Goal: Share content: Share content

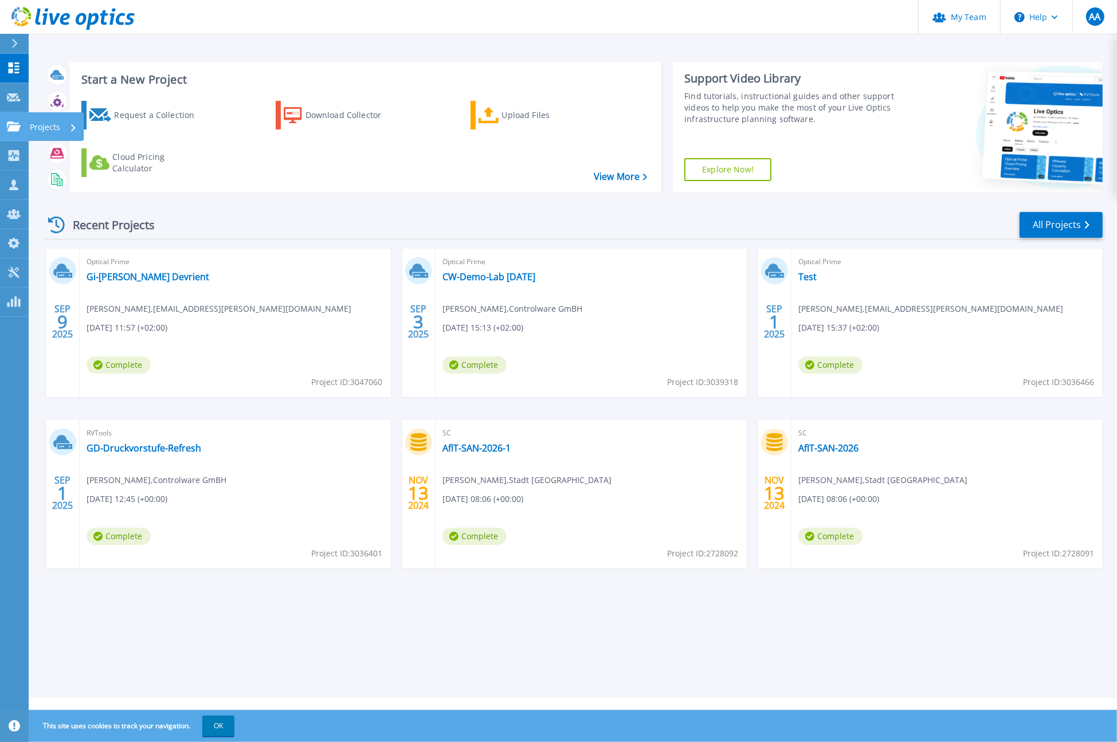
click at [13, 125] on icon at bounding box center [14, 126] width 14 height 10
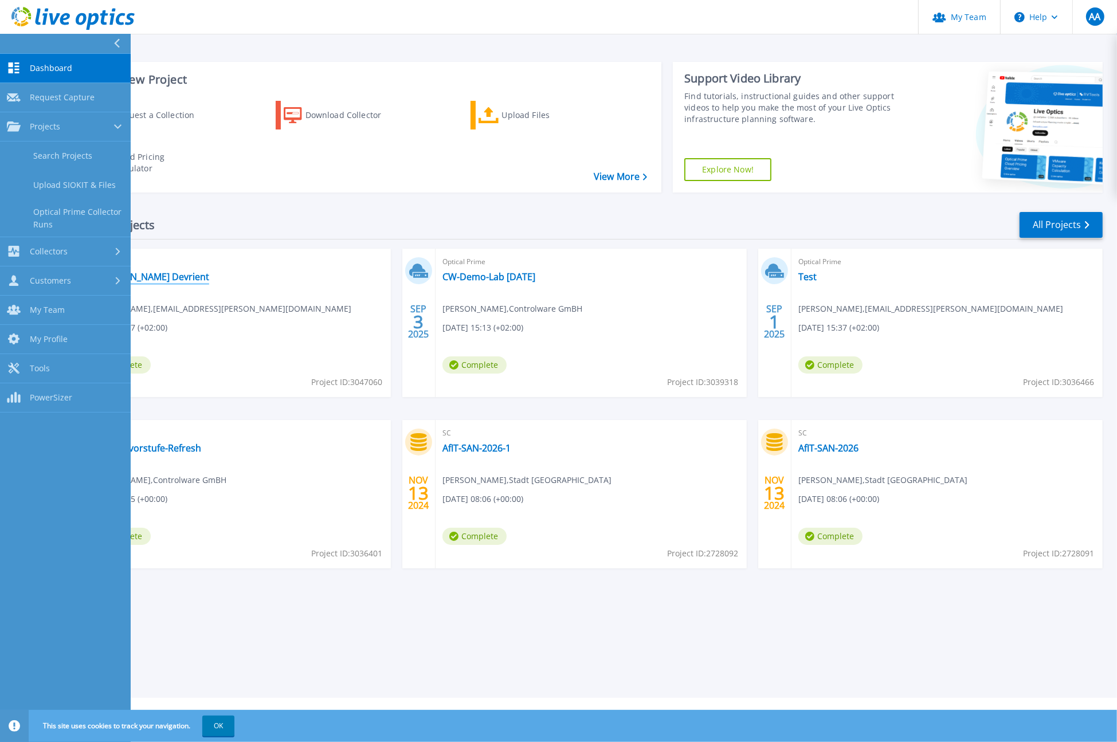
click at [174, 271] on link "Gi-De Giesecke Devrient" at bounding box center [148, 276] width 123 height 11
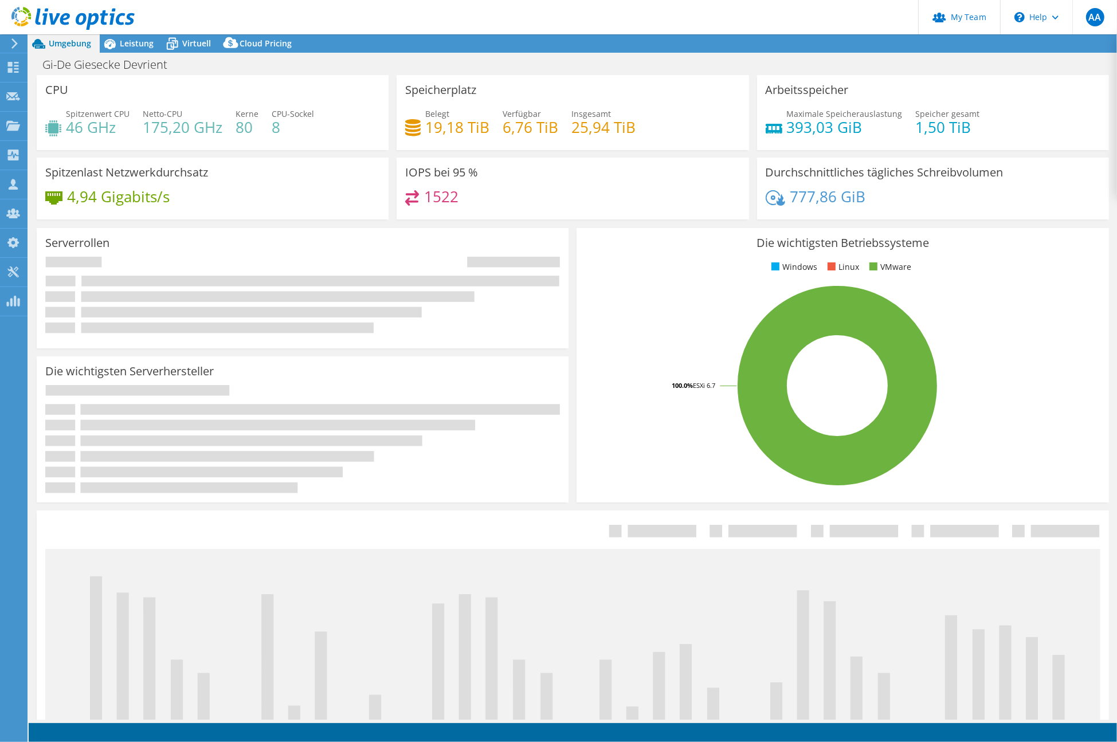
select select "EUFrankfurt"
select select "EUR"
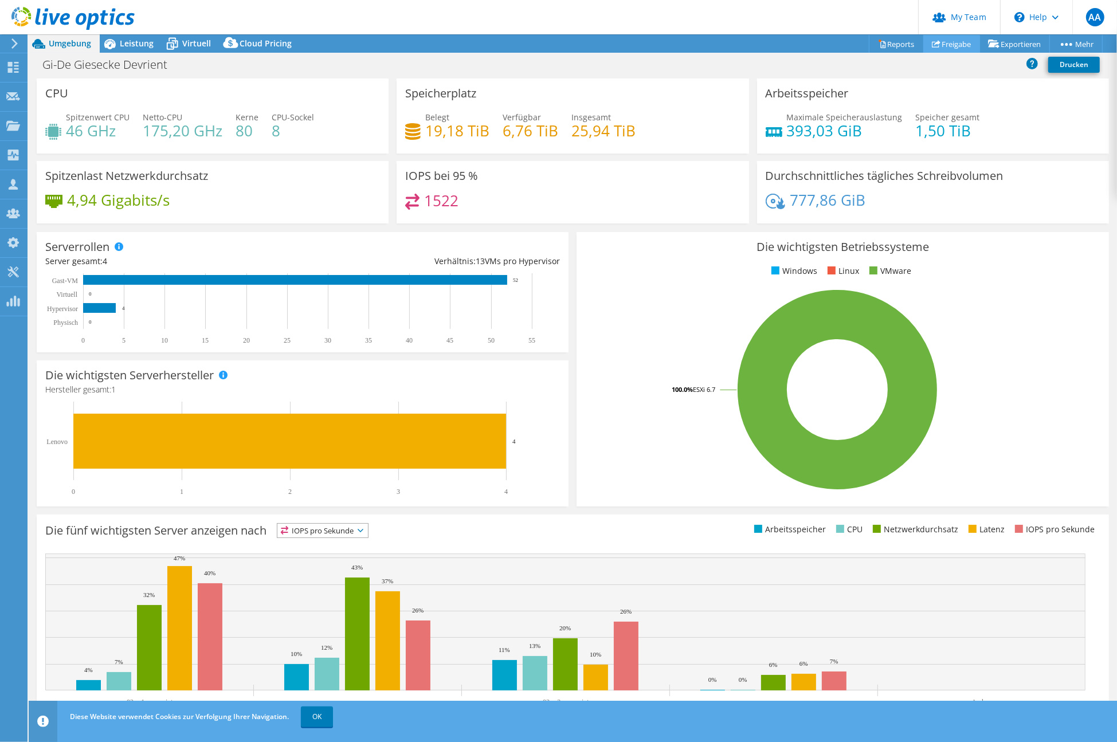
click at [943, 40] on link "Freigabe" at bounding box center [951, 44] width 57 height 18
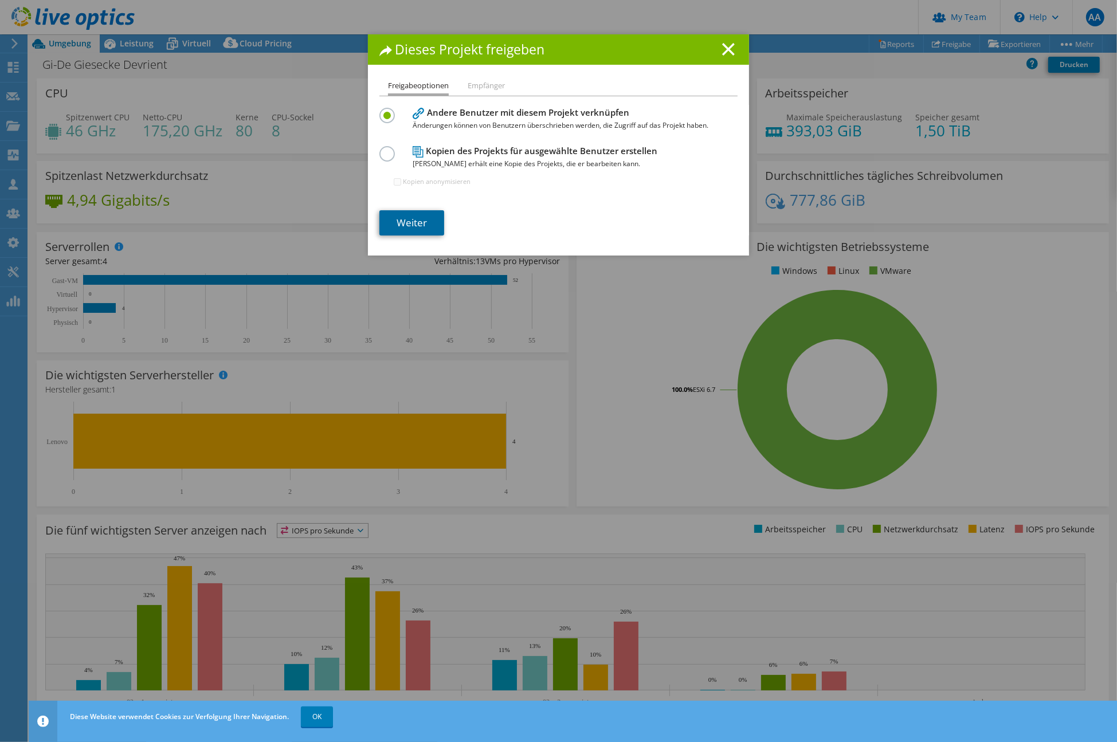
click at [417, 221] on link "Weiter" at bounding box center [411, 222] width 65 height 25
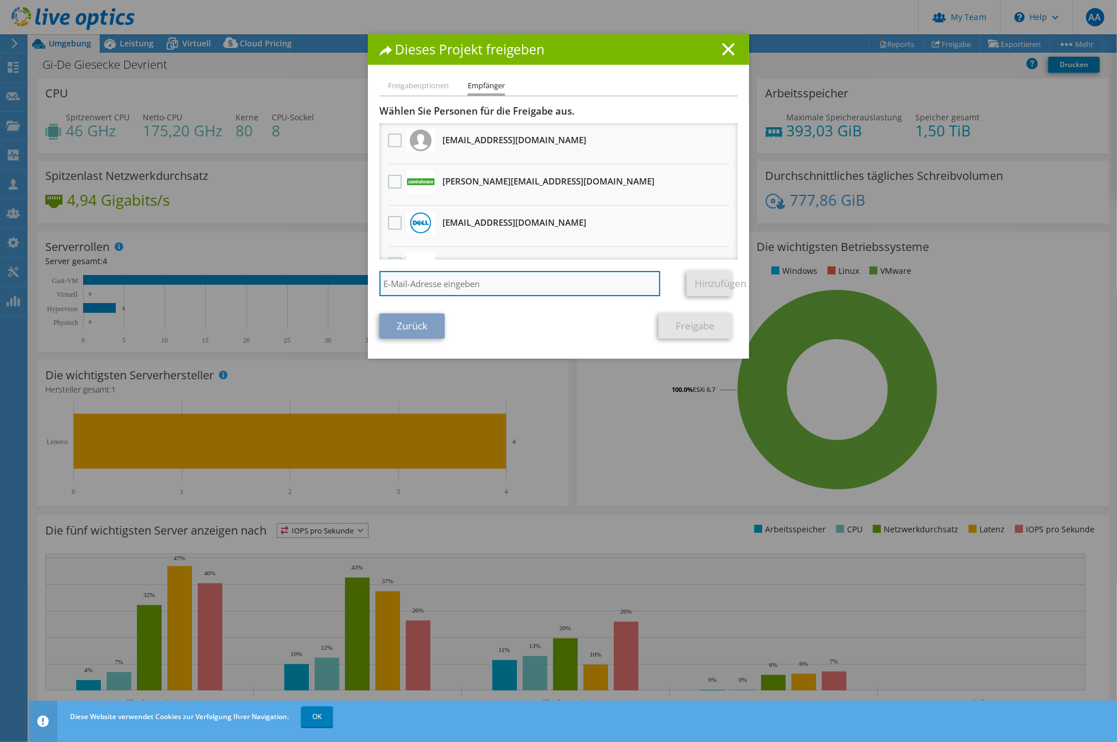
click at [439, 289] on input "search" at bounding box center [519, 283] width 281 height 25
paste input "Heugemeir Andreas <andreas.heugemeir@gi-de.com>"
type input "[PERSON_NAME][EMAIL_ADDRESS][DOMAIN_NAME]"
click at [689, 278] on link "Hinzufügen" at bounding box center [709, 283] width 45 height 25
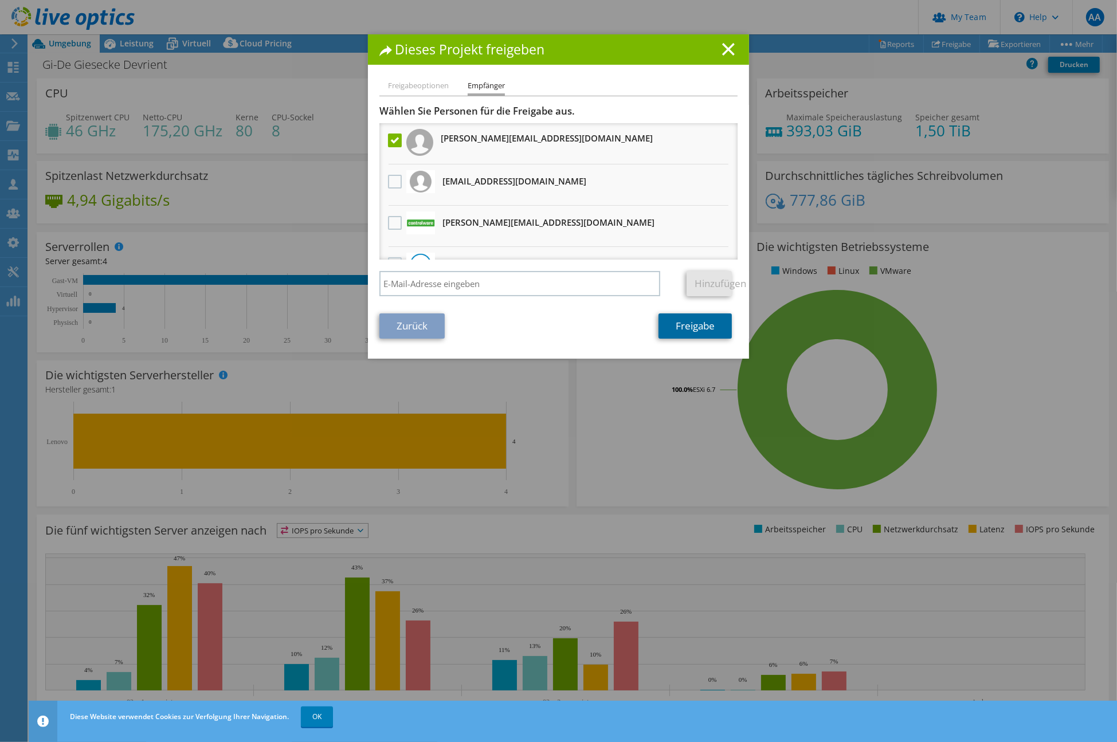
click at [685, 330] on link "Freigabe" at bounding box center [695, 325] width 73 height 25
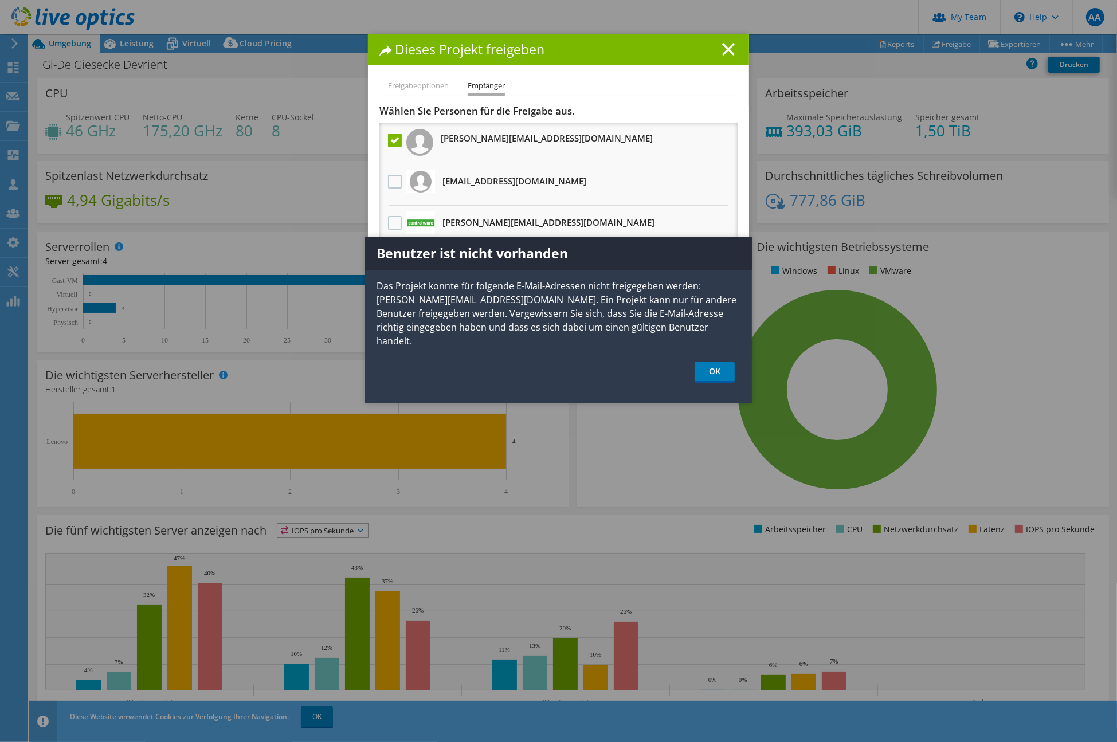
click at [595, 144] on li "[PERSON_NAME][EMAIL_ADDRESS][DOMAIN_NAME]" at bounding box center [558, 143] width 358 height 41
click at [708, 362] on link "OK" at bounding box center [715, 372] width 40 height 21
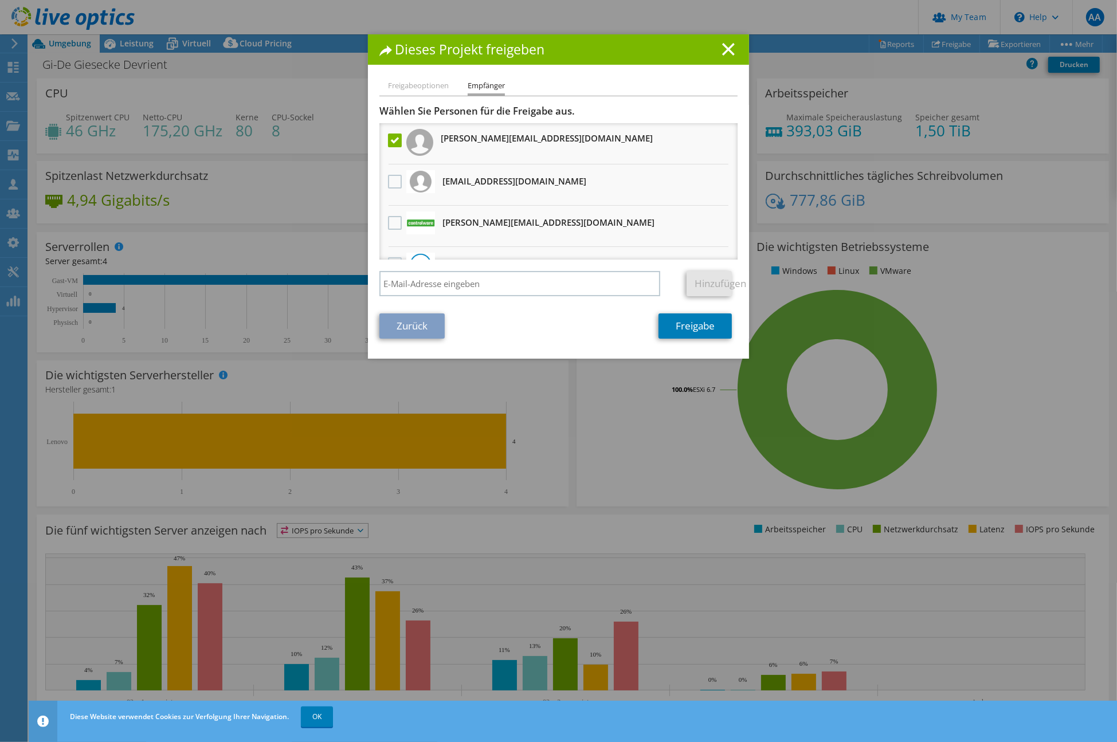
click at [506, 145] on h3 "[PERSON_NAME][EMAIL_ADDRESS][DOMAIN_NAME]" at bounding box center [547, 138] width 212 height 18
drag, startPoint x: 563, startPoint y: 137, endPoint x: 437, endPoint y: 139, distance: 126.1
click at [441, 139] on h3 "[PERSON_NAME][EMAIL_ADDRESS][DOMAIN_NAME]" at bounding box center [547, 138] width 212 height 18
copy h3 "[PERSON_NAME][EMAIL_ADDRESS][DOMAIN_NAME]"
click at [442, 281] on input "search" at bounding box center [519, 283] width 281 height 25
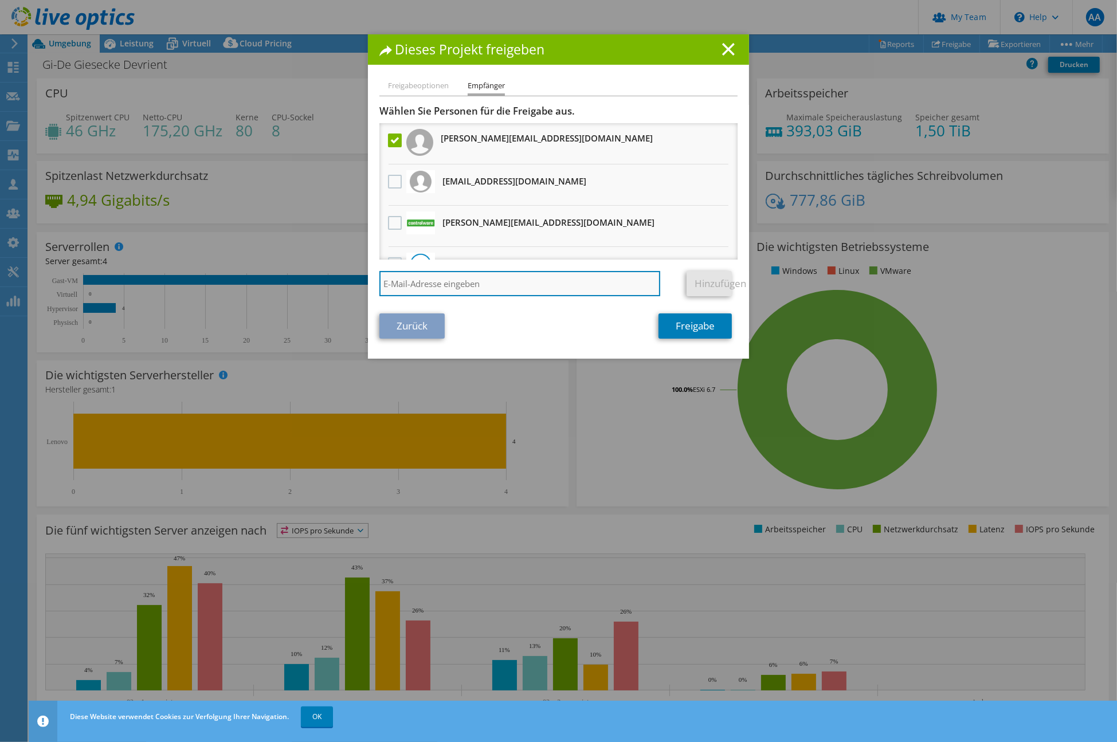
paste input "[PERSON_NAME][EMAIL_ADDRESS][DOMAIN_NAME]"
type input "[PERSON_NAME][EMAIL_ADDRESS][DOMAIN_NAME]"
click at [705, 326] on link "Freigabe" at bounding box center [695, 325] width 73 height 25
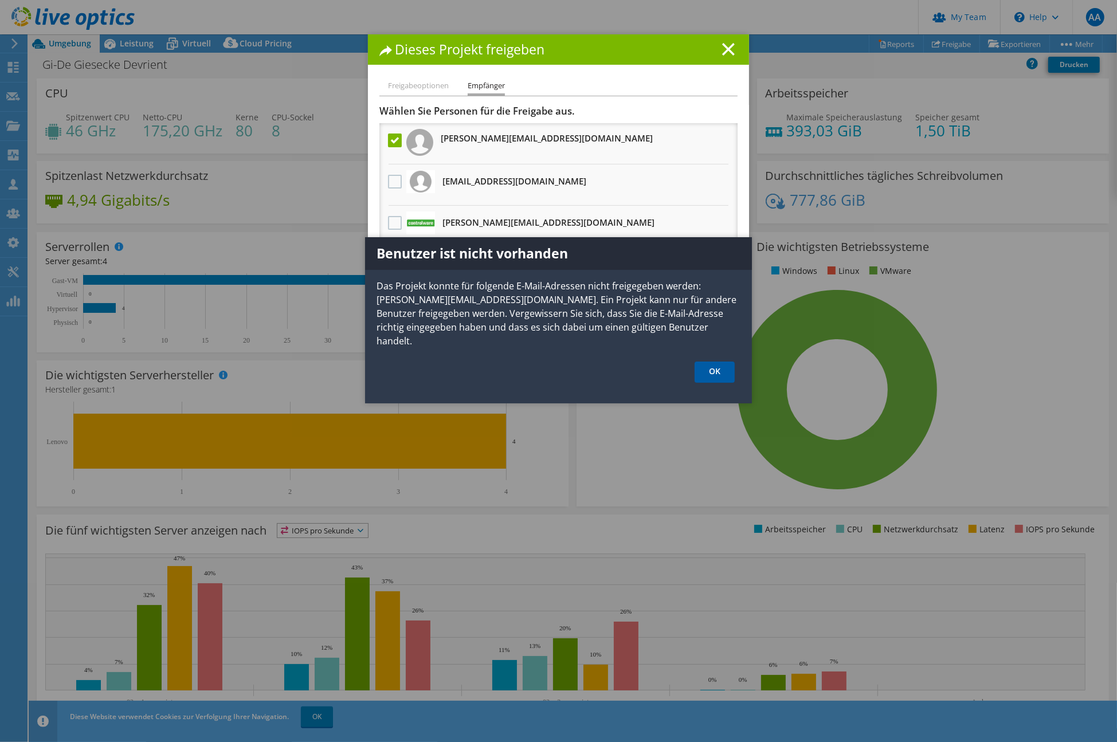
click at [723, 362] on link "OK" at bounding box center [715, 372] width 40 height 21
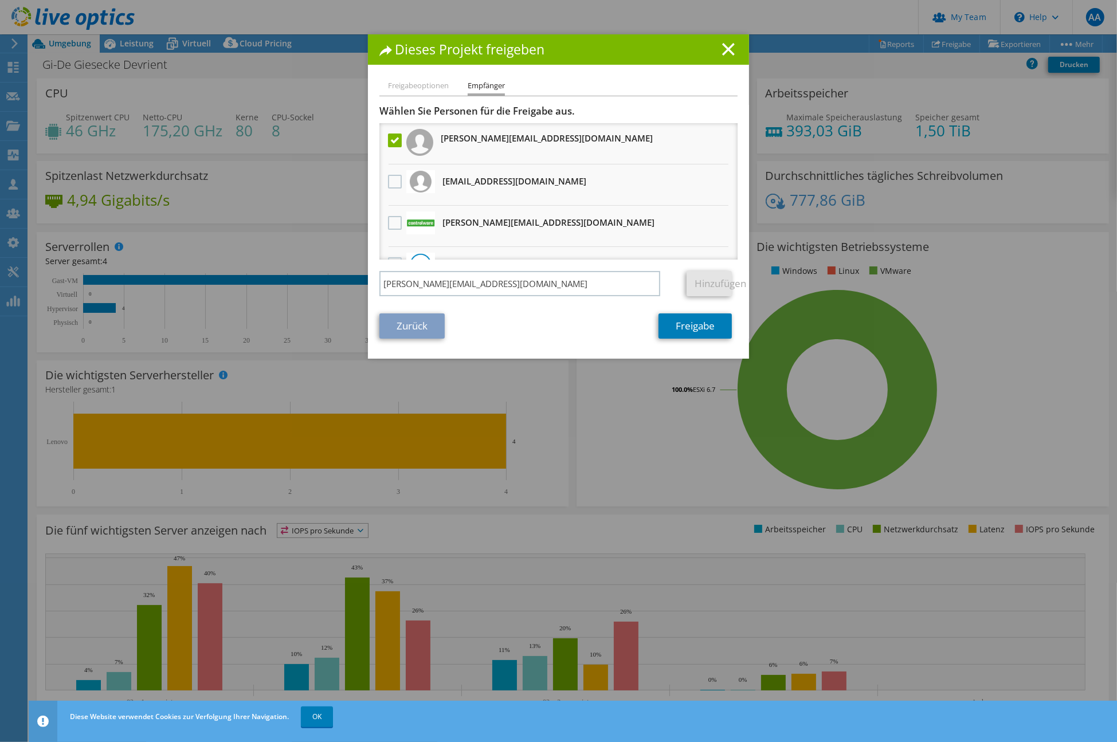
click at [597, 183] on li "Christian.Henke@gi-de.com Erhält eine anonyme Kopie" at bounding box center [558, 184] width 358 height 41
click at [416, 80] on li "Freigabeoptionen" at bounding box center [418, 86] width 61 height 14
click at [419, 88] on li "Freigabeoptionen" at bounding box center [418, 86] width 61 height 14
click at [412, 328] on link "Zurück" at bounding box center [411, 325] width 65 height 25
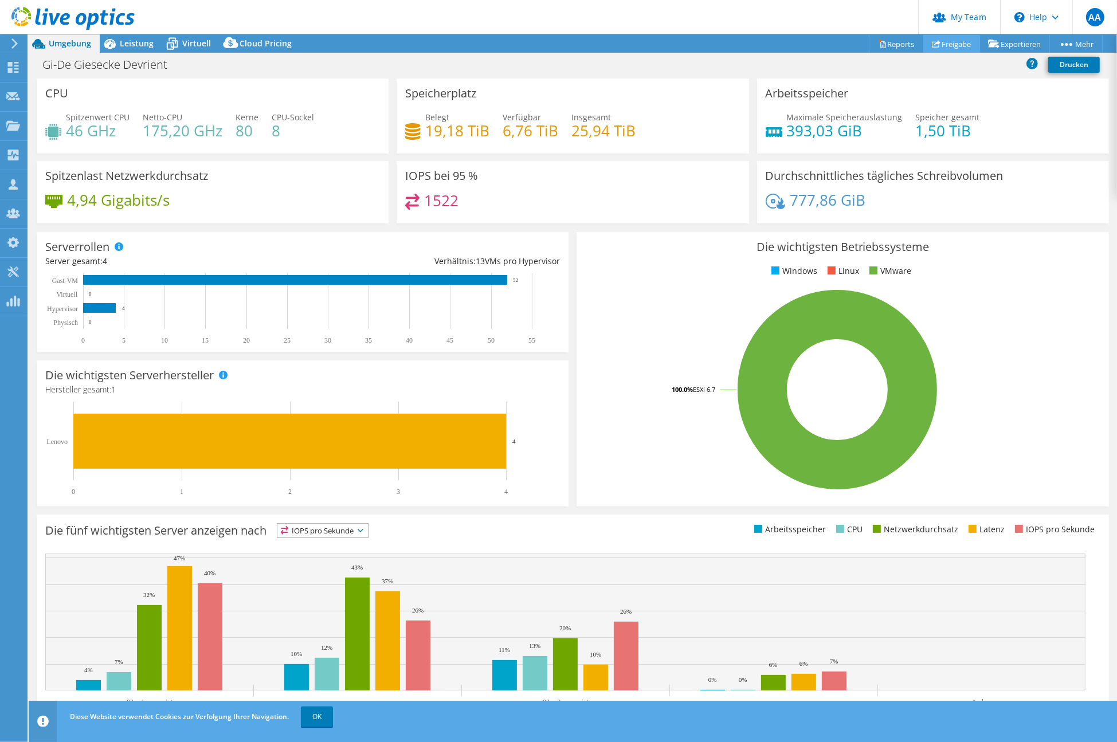
click at [943, 41] on link "Freigabe" at bounding box center [951, 44] width 57 height 18
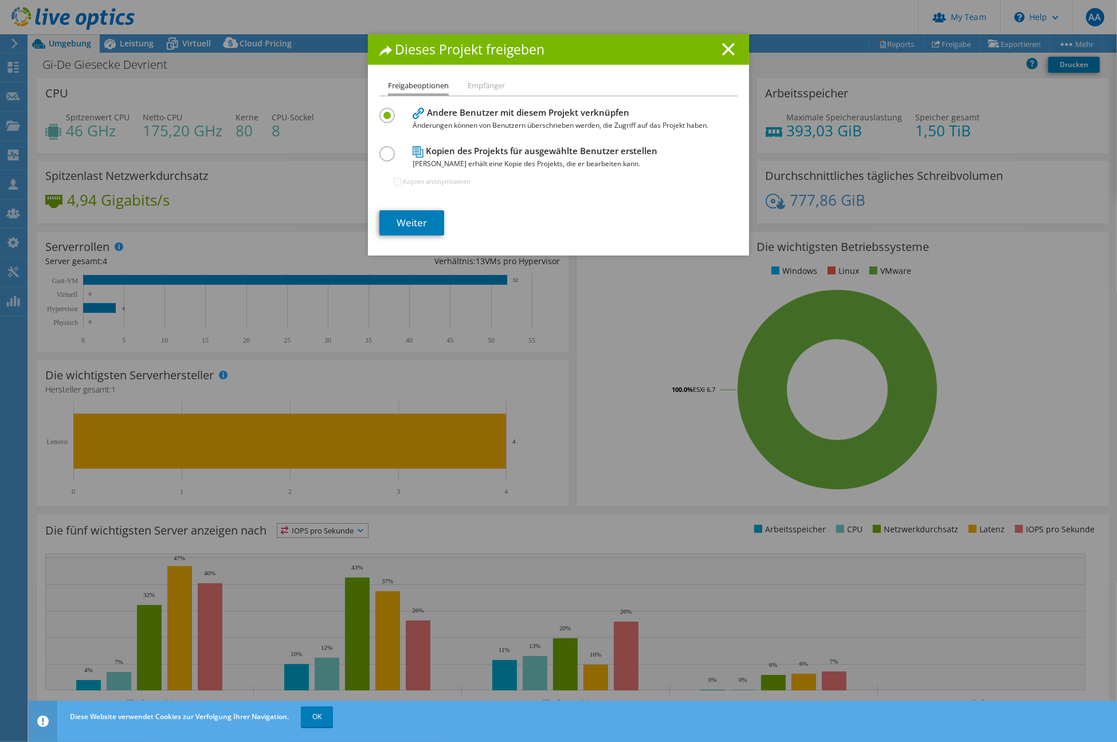
click at [385, 149] on label at bounding box center [389, 147] width 20 height 3
click at [0, 0] on input "radio" at bounding box center [0, 0] width 0 height 0
click at [382, 111] on label at bounding box center [389, 109] width 20 height 3
click at [0, 0] on input "radio" at bounding box center [0, 0] width 0 height 0
click at [473, 85] on li "Empfänger" at bounding box center [486, 86] width 37 height 14
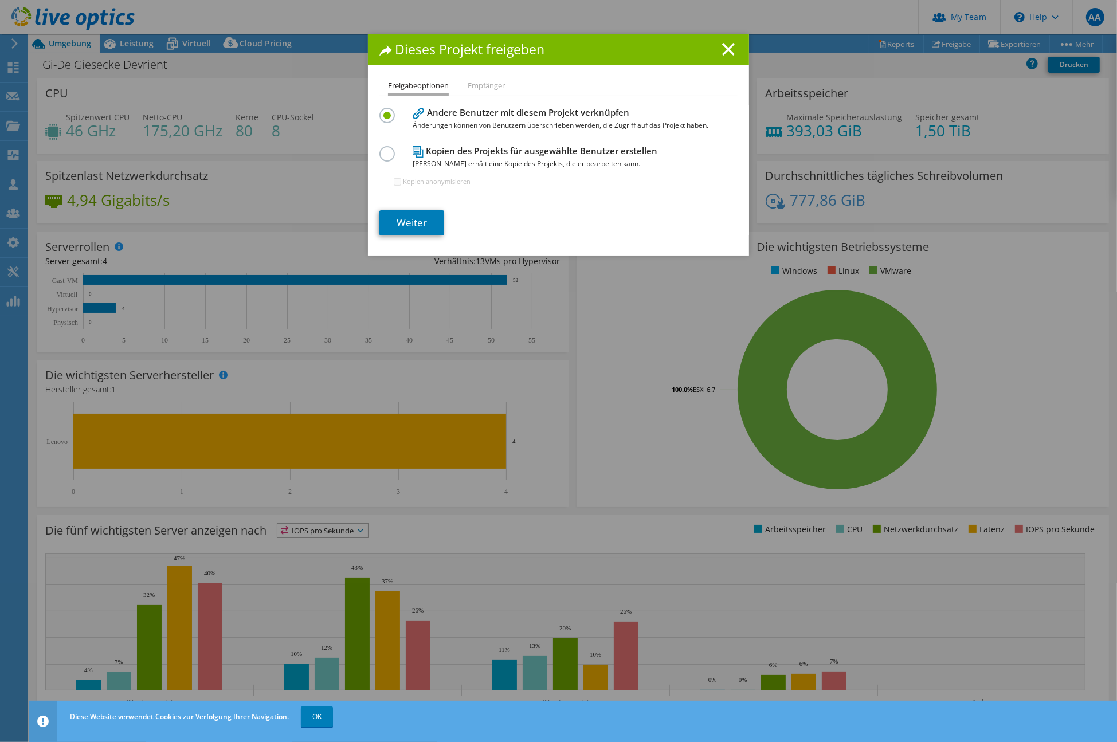
click at [473, 86] on li "Empfänger" at bounding box center [486, 86] width 37 height 14
click at [409, 213] on link "Weiter" at bounding box center [411, 222] width 65 height 25
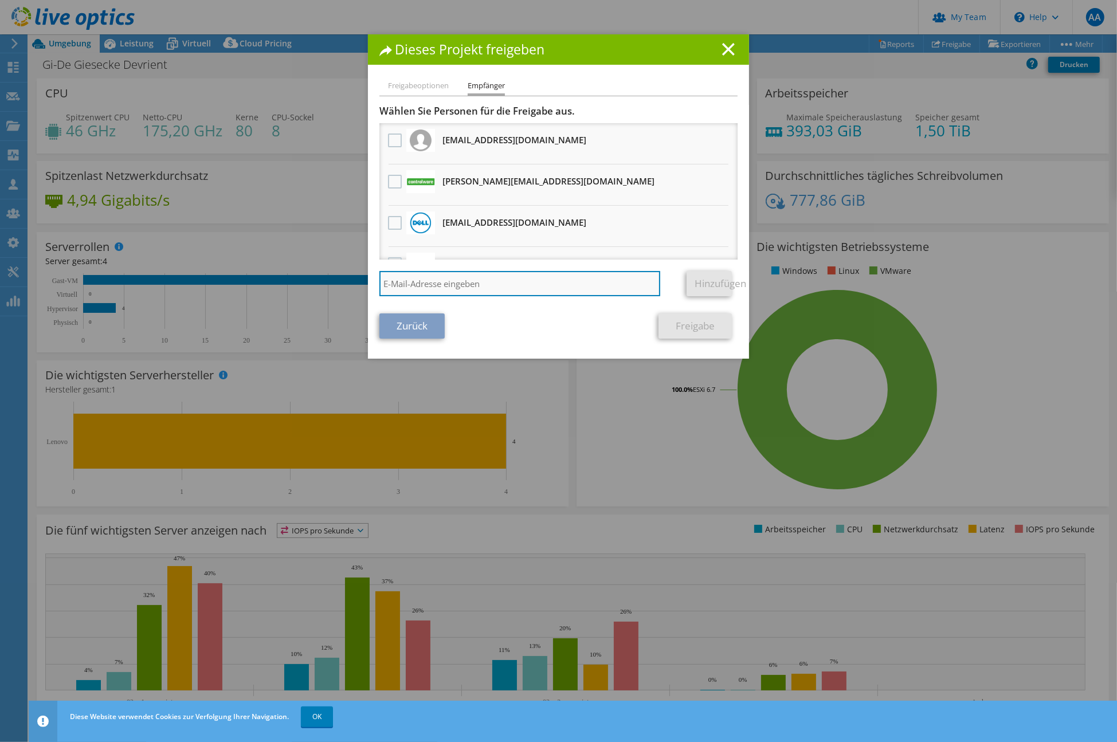
paste input "[PERSON_NAME][EMAIL_ADDRESS][DOMAIN_NAME]"
click at [601, 284] on input "[PERSON_NAME][EMAIL_ADDRESS][DOMAIN_NAME]" at bounding box center [519, 283] width 281 height 25
type input "[PERSON_NAME][EMAIL_ADDRESS][DOMAIN_NAME]"
click at [704, 283] on link "Hinzufügen" at bounding box center [709, 283] width 45 height 25
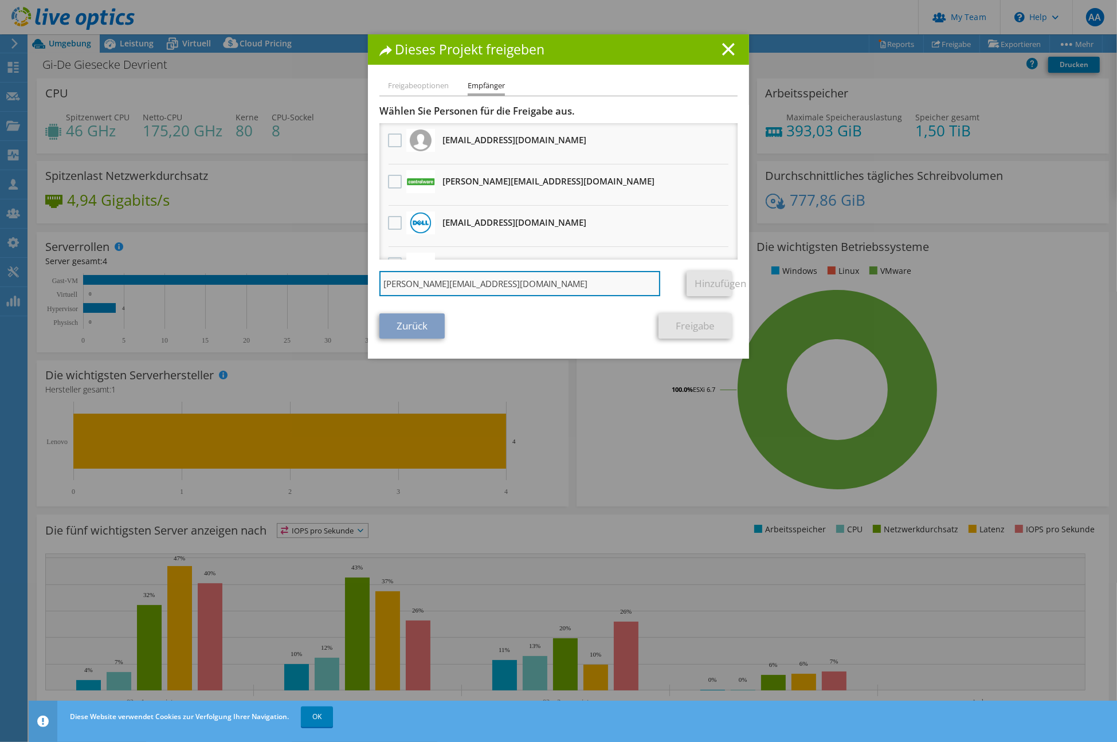
click at [567, 280] on input "[PERSON_NAME][EMAIL_ADDRESS][DOMAIN_NAME]" at bounding box center [519, 283] width 281 height 25
click at [689, 281] on link "Hinzufügen" at bounding box center [709, 283] width 45 height 25
click at [598, 281] on input "[PERSON_NAME][EMAIL_ADDRESS][DOMAIN_NAME]" at bounding box center [519, 283] width 281 height 25
click at [698, 327] on link "Freigabe" at bounding box center [695, 325] width 73 height 25
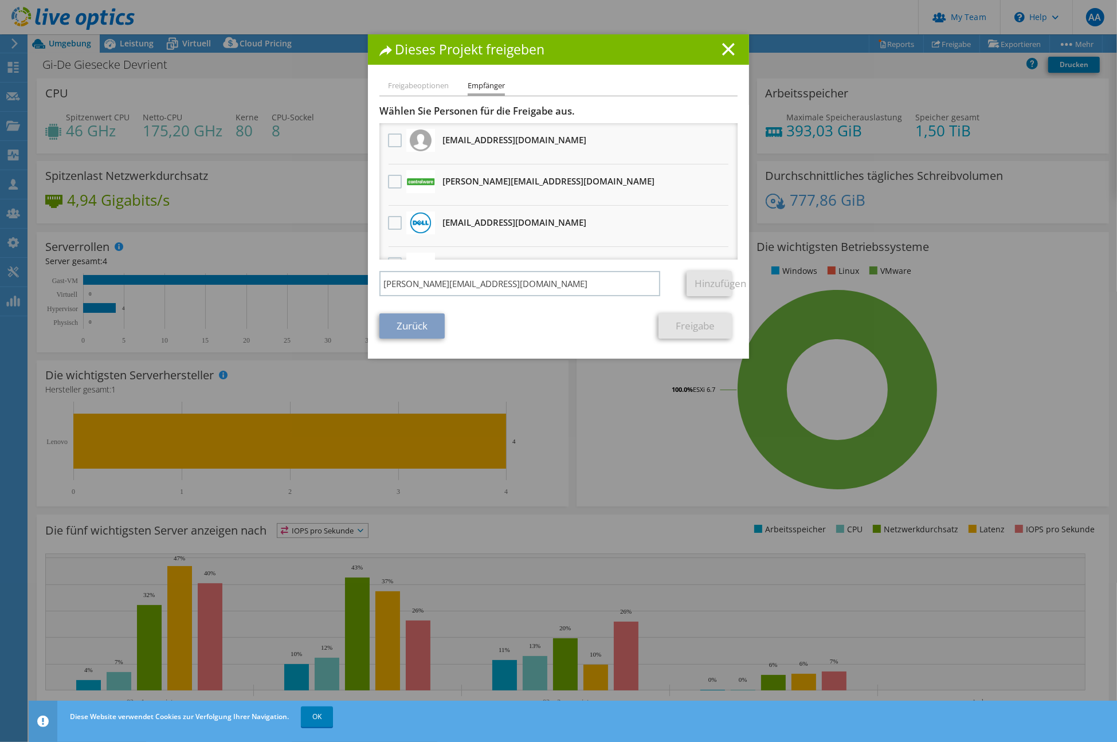
click at [698, 327] on link "Freigabe" at bounding box center [695, 325] width 73 height 25
click at [700, 280] on link "Hinzufügen" at bounding box center [709, 283] width 45 height 25
click at [424, 324] on link "Zurück" at bounding box center [411, 325] width 65 height 25
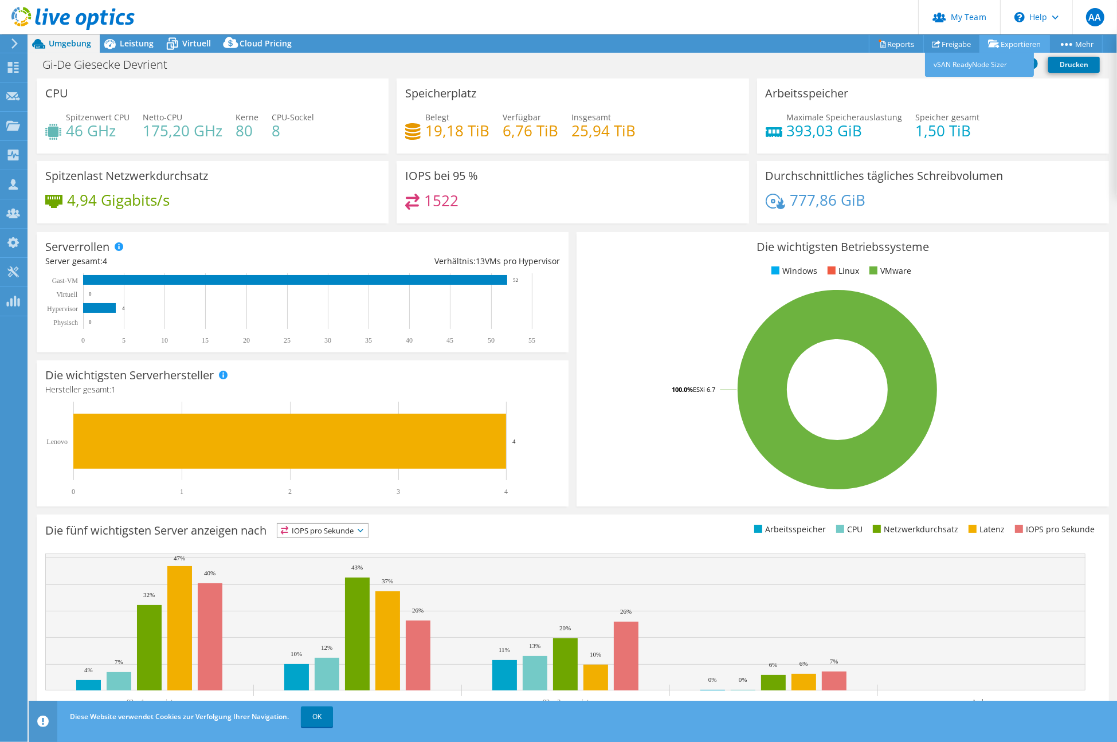
click at [1014, 41] on link "Exportieren" at bounding box center [1014, 44] width 70 height 18
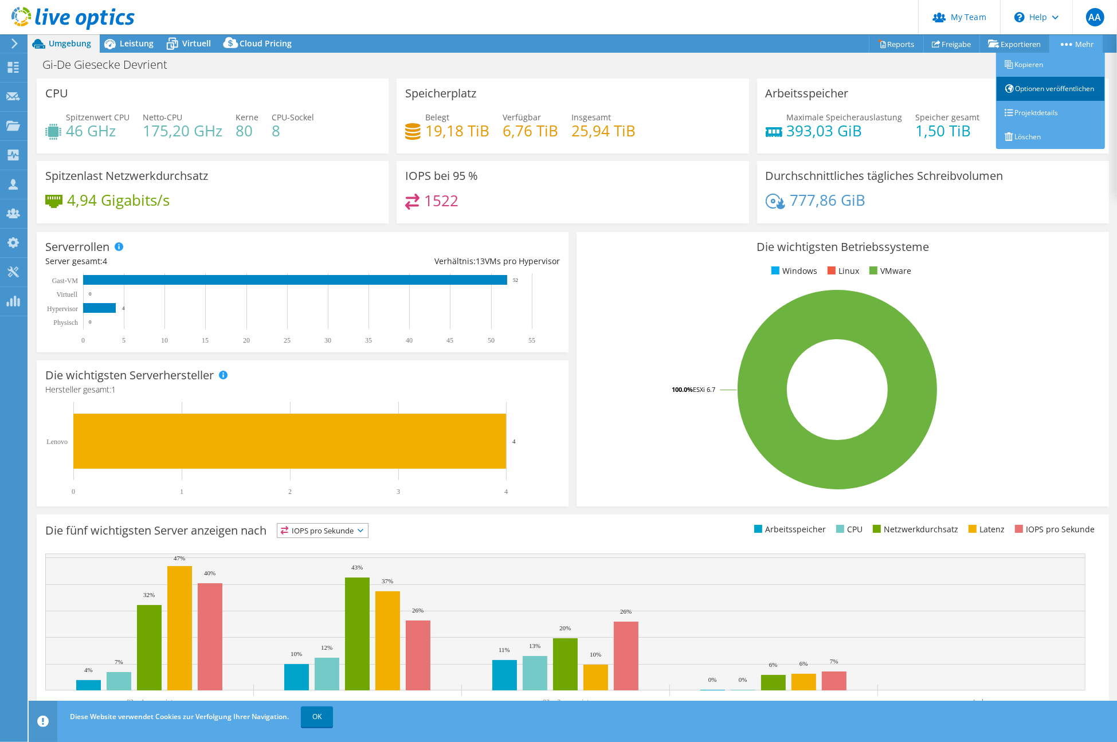
click at [1038, 95] on link "Optionen veröffentlichen" at bounding box center [1050, 89] width 109 height 24
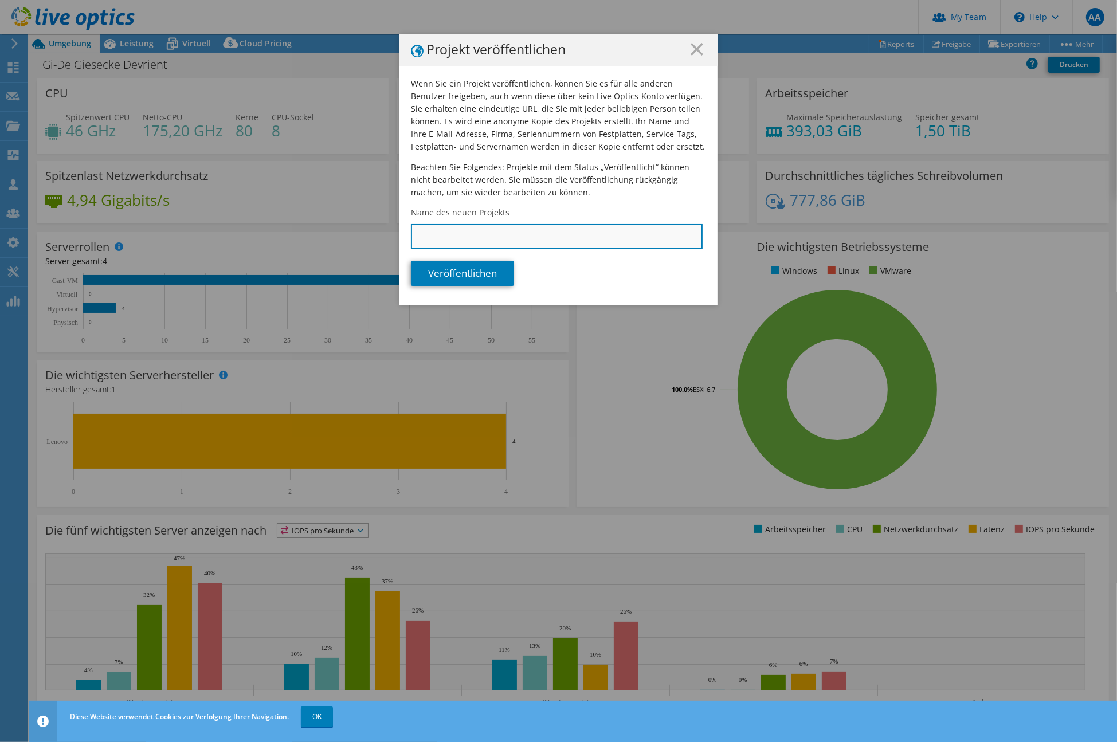
click at [454, 232] on input "Name des neuen Projekts" at bounding box center [557, 236] width 292 height 25
click at [693, 48] on line at bounding box center [696, 49] width 11 height 11
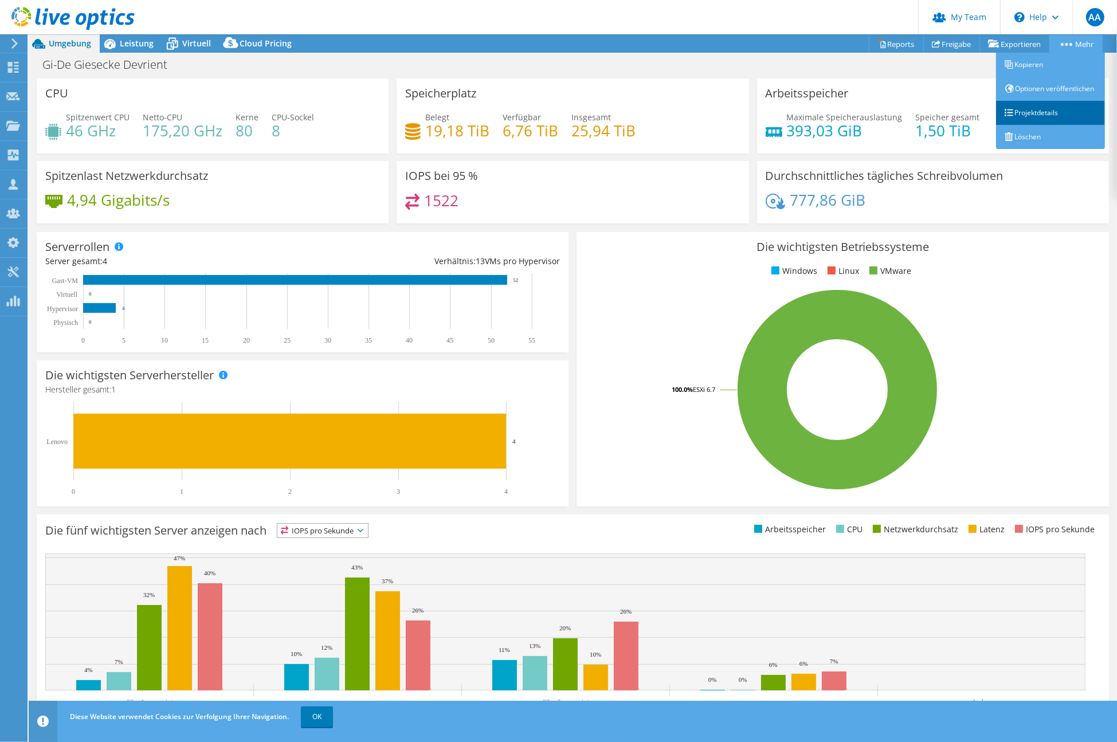
click at [1034, 125] on link "Projektdetails" at bounding box center [1050, 113] width 109 height 24
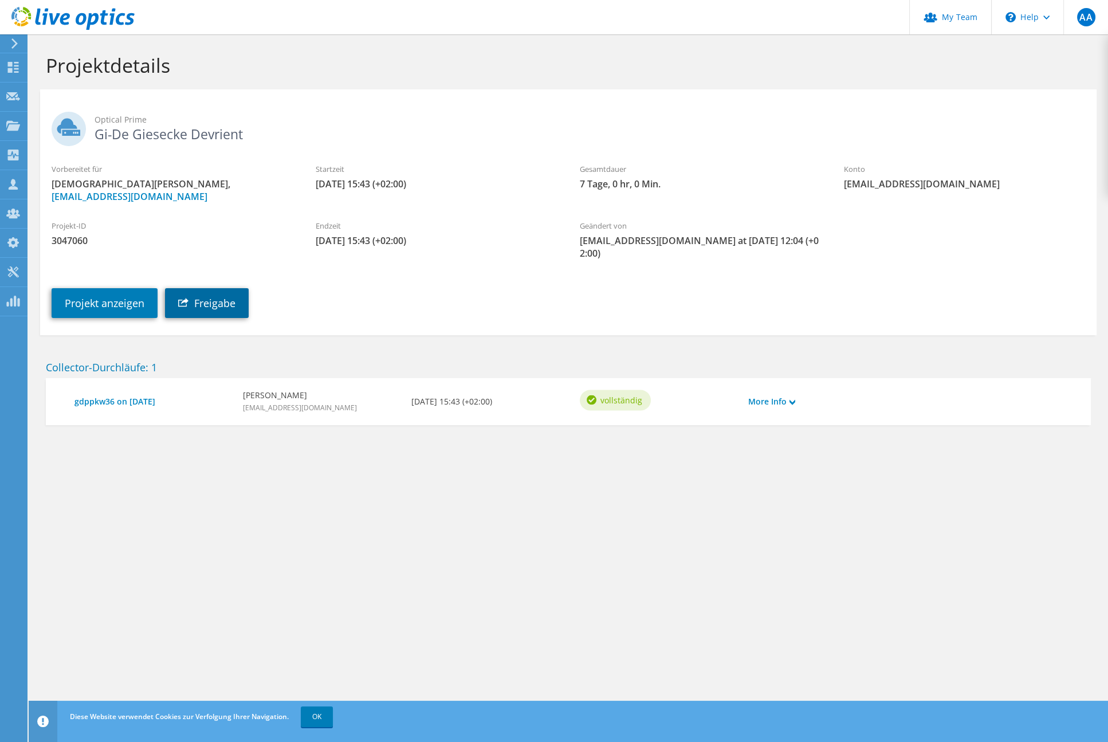
click at [198, 303] on link "Freigabe" at bounding box center [207, 303] width 84 height 30
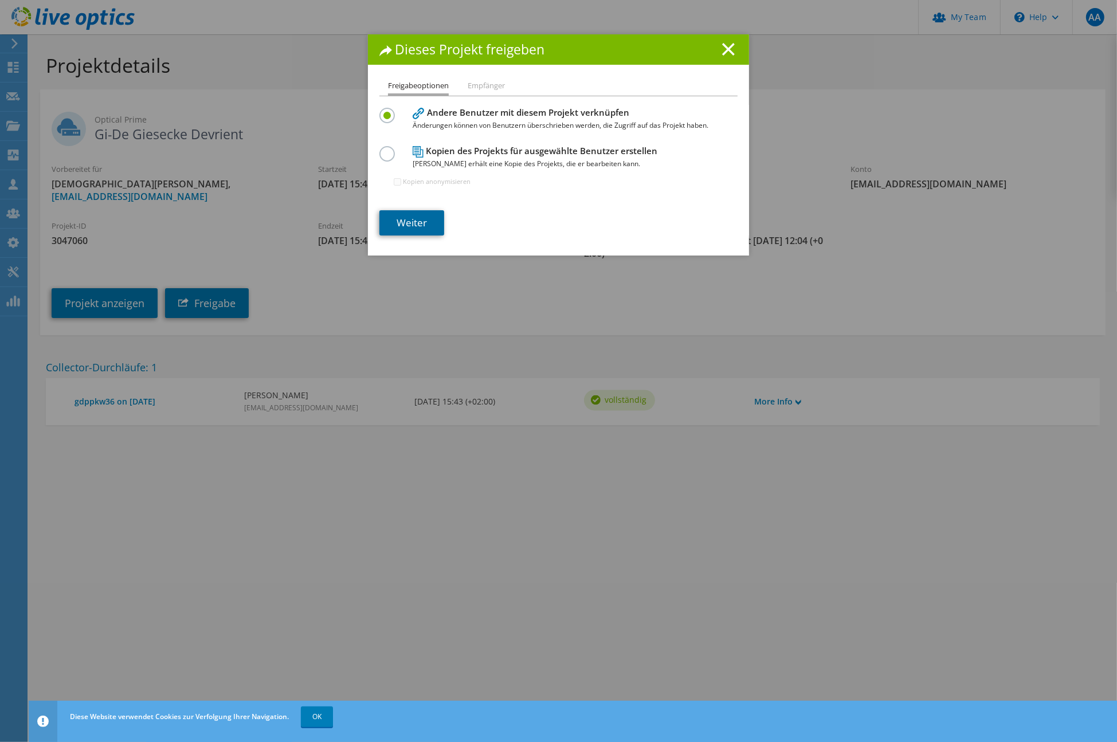
click at [421, 217] on link "Weiter" at bounding box center [411, 222] width 65 height 25
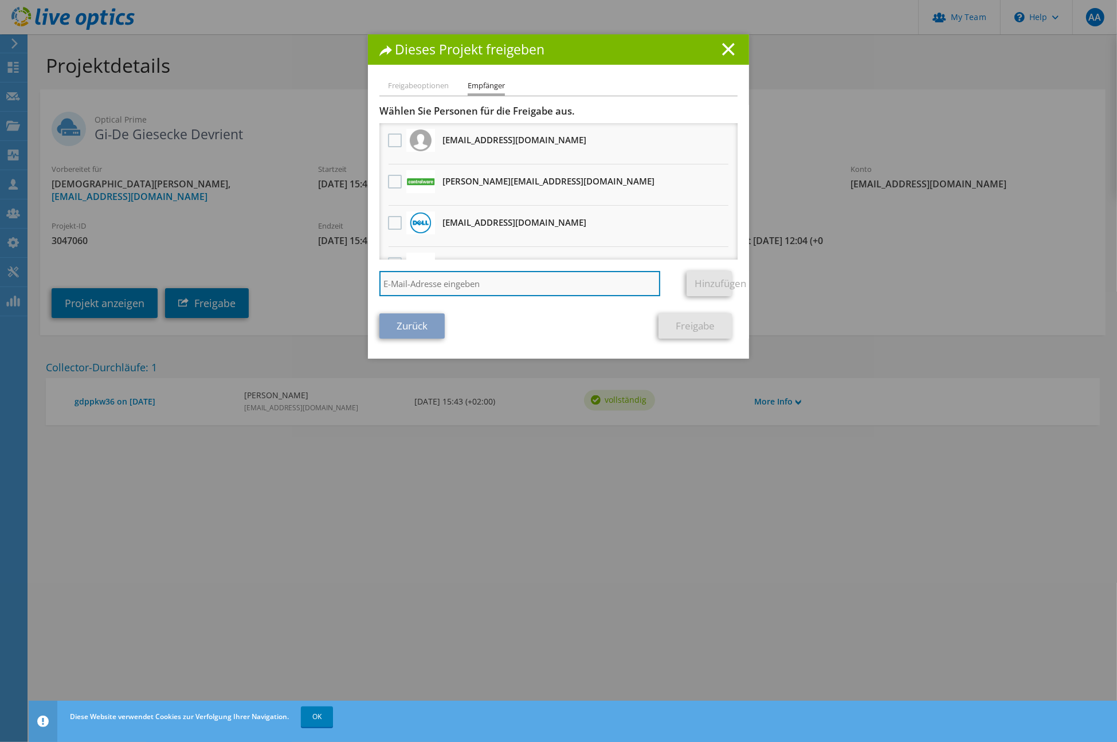
paste input "[PERSON_NAME][EMAIL_ADDRESS][DOMAIN_NAME]"
type input "[PERSON_NAME][EMAIL_ADDRESS][DOMAIN_NAME]"
click at [704, 285] on link "Hinzufügen" at bounding box center [709, 283] width 45 height 25
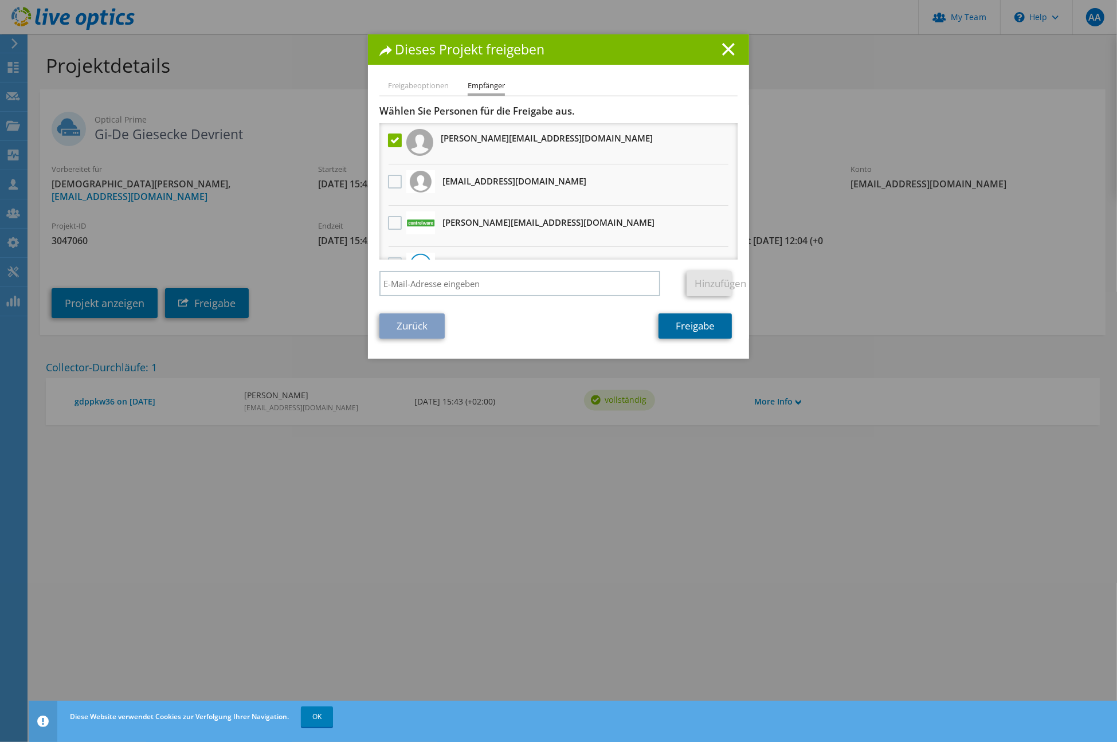
click at [704, 323] on link "Freigabe" at bounding box center [695, 325] width 73 height 25
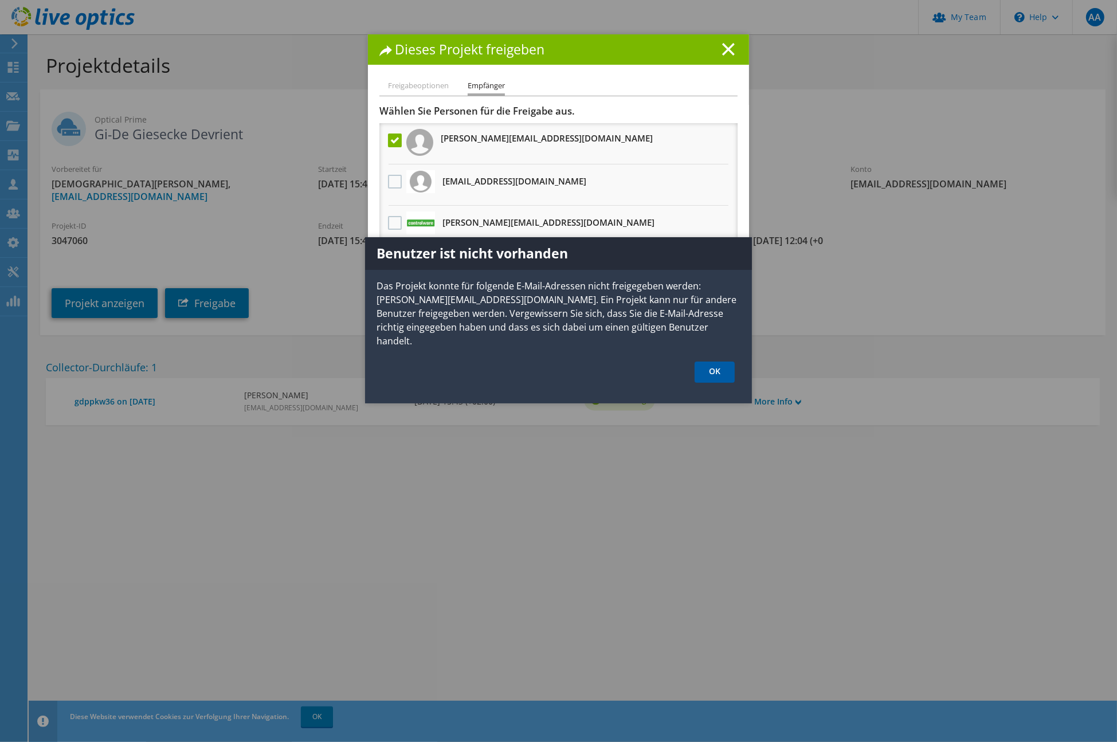
click at [714, 362] on link "OK" at bounding box center [715, 372] width 40 height 21
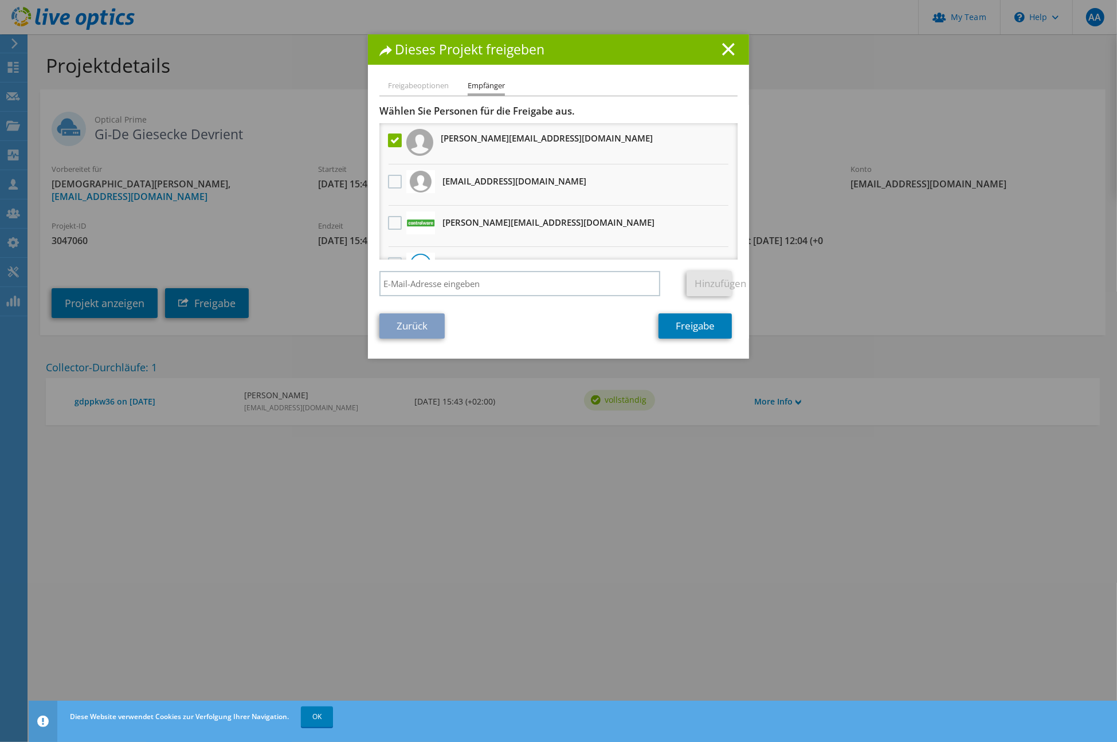
click at [416, 324] on link "Zurück" at bounding box center [411, 325] width 65 height 25
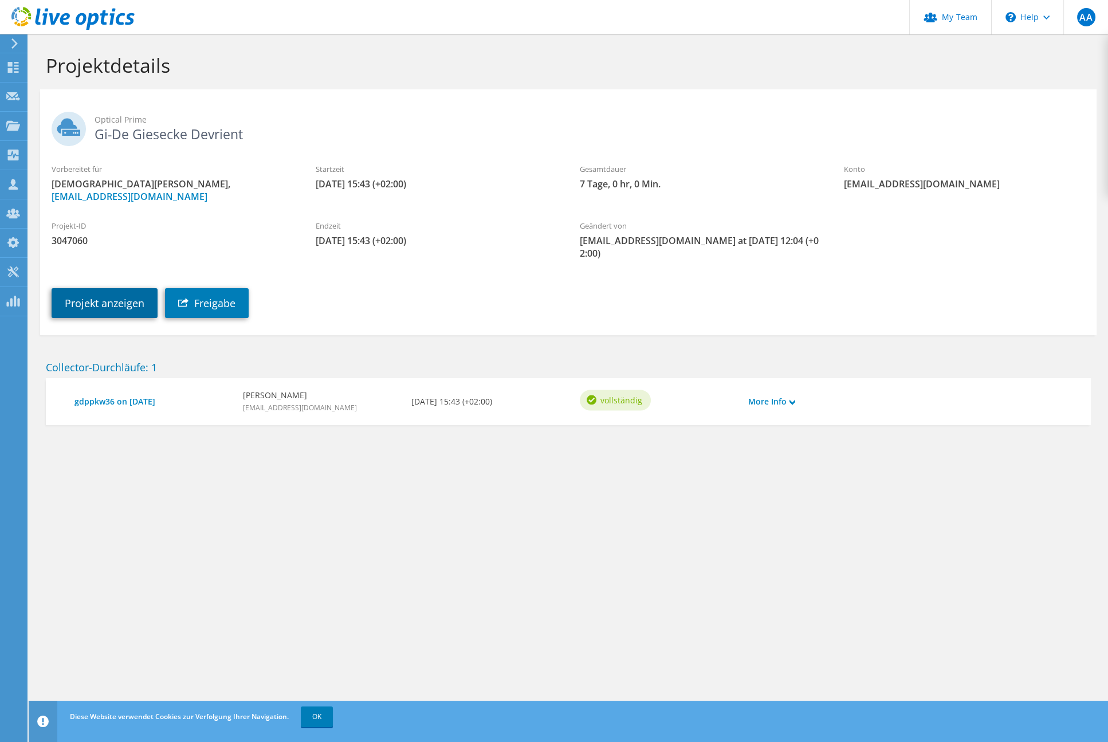
click at [116, 295] on link "Projekt anzeigen" at bounding box center [105, 303] width 106 height 30
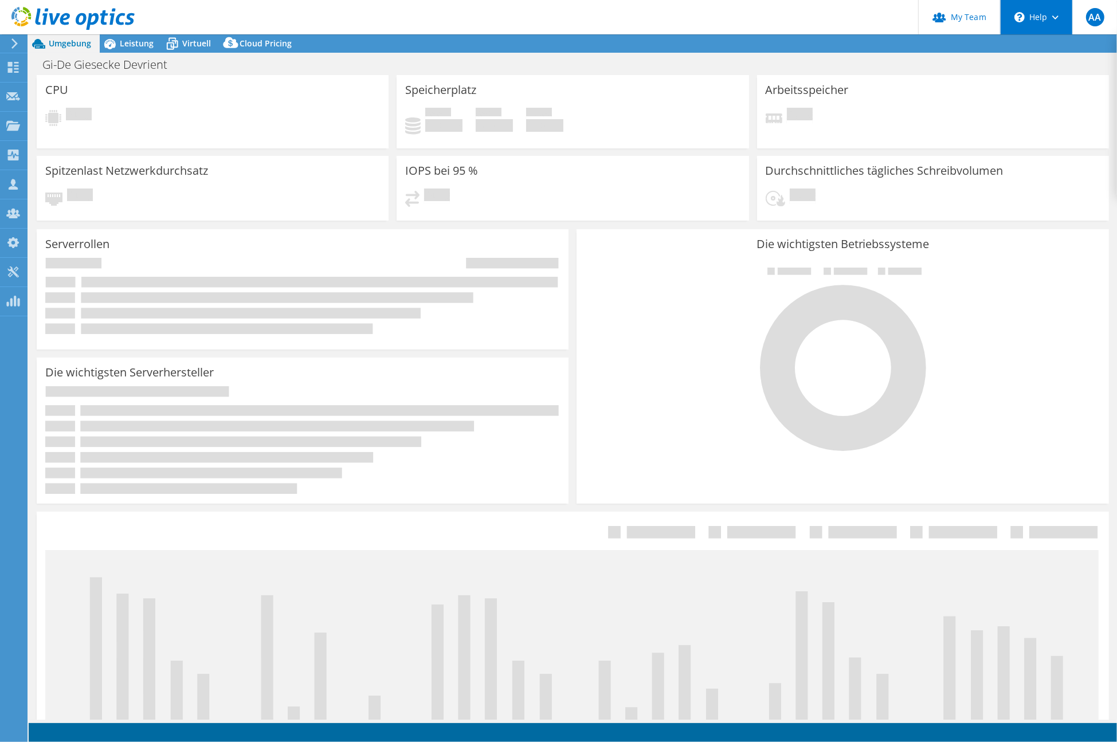
select select "EUFrankfurt"
select select "EUR"
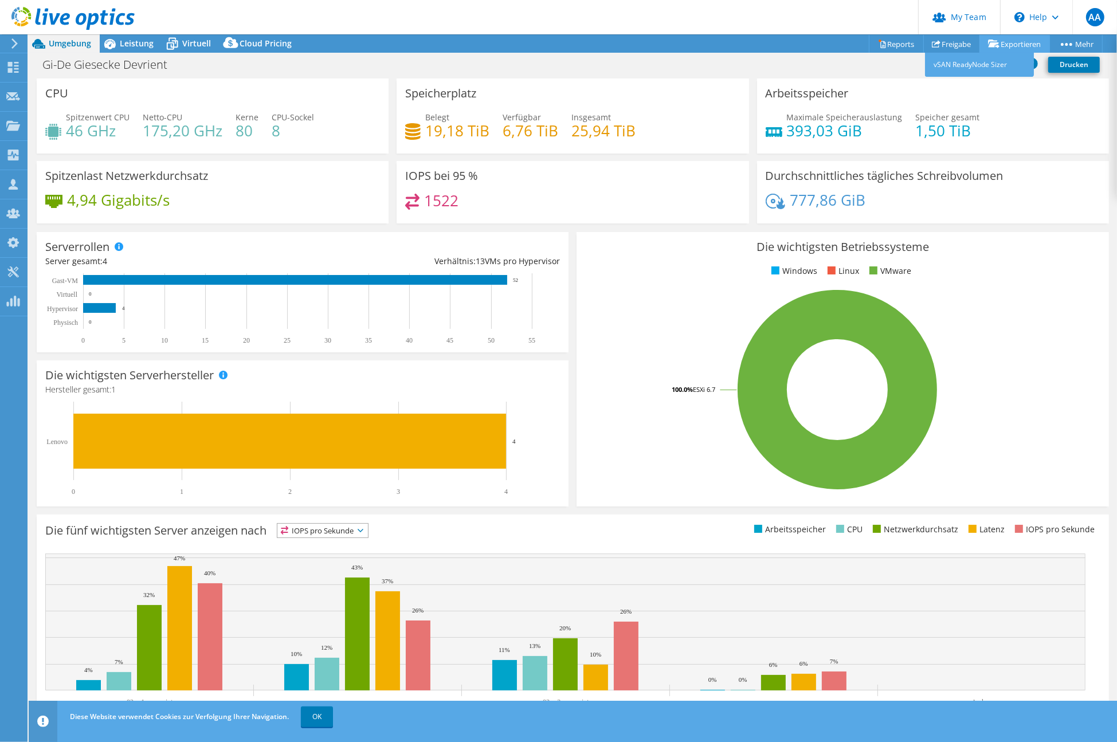
click at [1016, 41] on link "Exportieren" at bounding box center [1014, 44] width 70 height 18
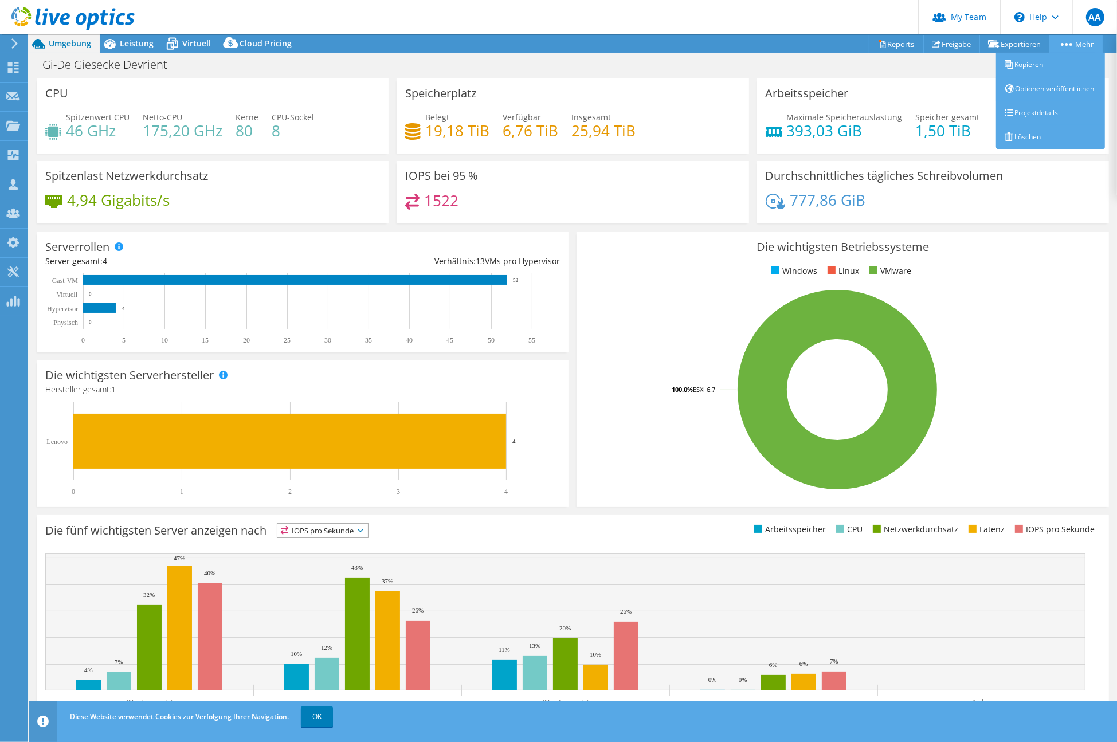
click at [1057, 43] on link "Mehr" at bounding box center [1075, 44] width 53 height 18
click at [1038, 90] on link "Optionen veröffentlichen" at bounding box center [1050, 89] width 109 height 24
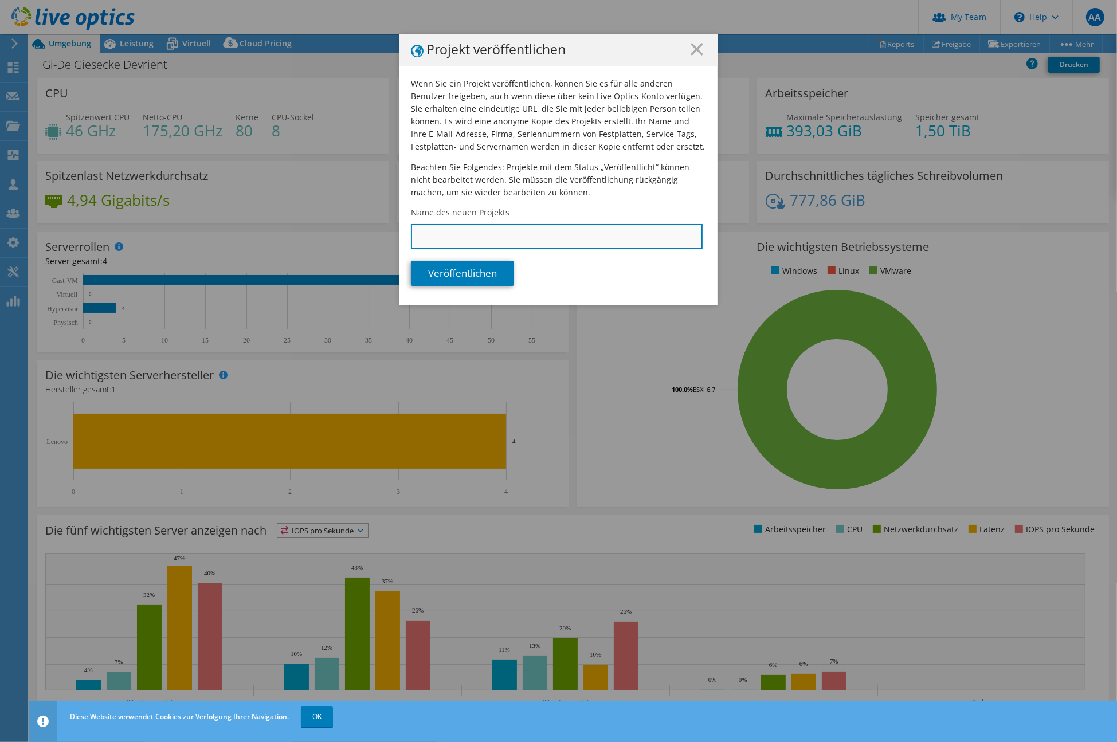
click at [468, 234] on input "Name des neuen Projekts" at bounding box center [557, 236] width 292 height 25
click at [699, 52] on h1 "Projekt veröffentlichen" at bounding box center [558, 50] width 295 height 14
click at [693, 47] on line at bounding box center [696, 49] width 11 height 11
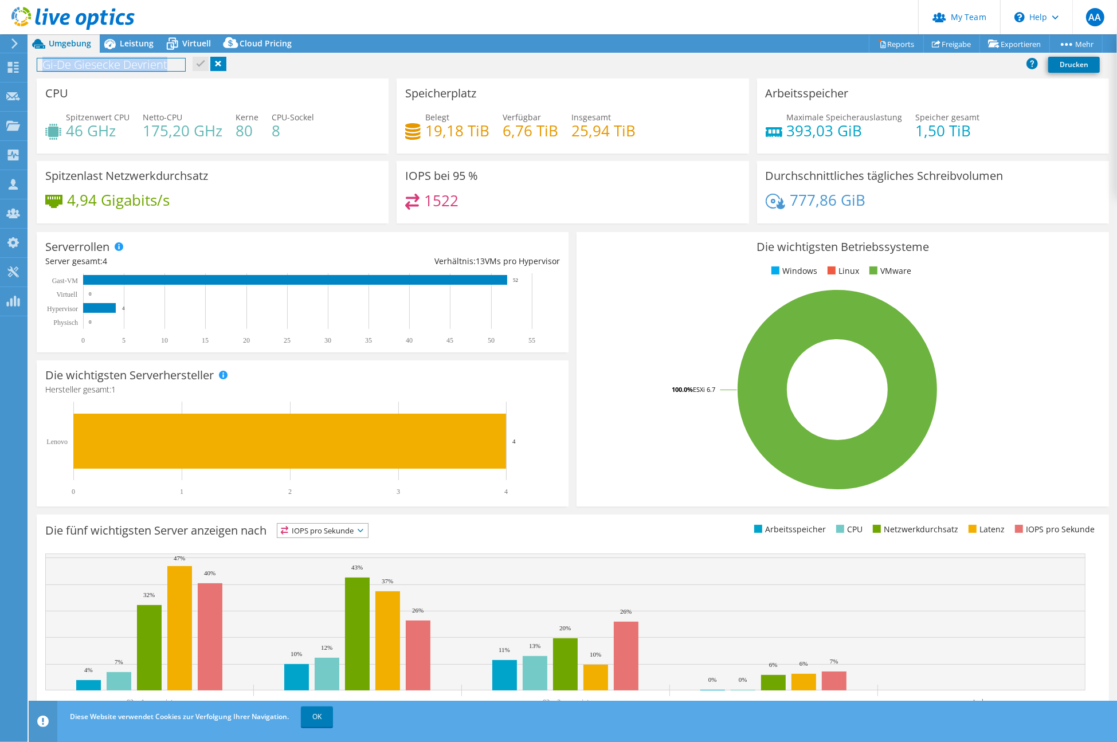
drag, startPoint x: 175, startPoint y: 65, endPoint x: 37, endPoint y: 66, distance: 138.7
click at [37, 66] on h1 "Gi-De Giesecke Devrient" at bounding box center [111, 64] width 148 height 13
copy h1 "Gi-De Giesecke Devrient"
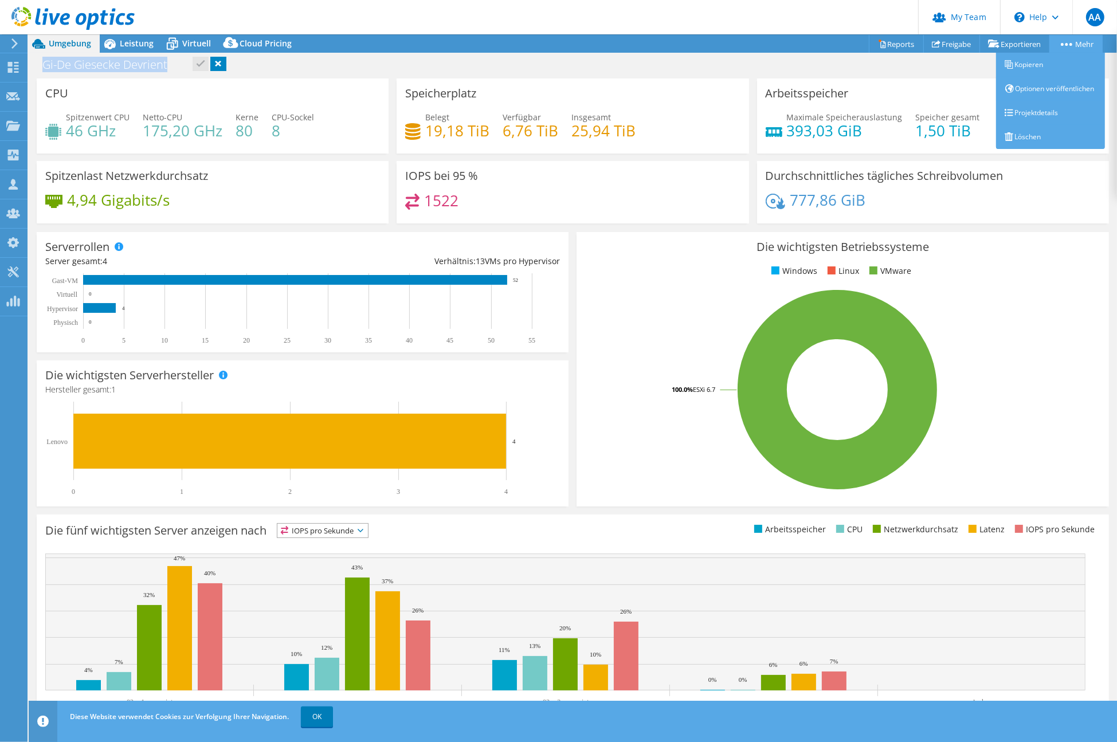
click at [1075, 41] on link "Mehr" at bounding box center [1075, 44] width 53 height 18
click at [1030, 91] on link "Optionen veröffentlichen" at bounding box center [1050, 89] width 109 height 24
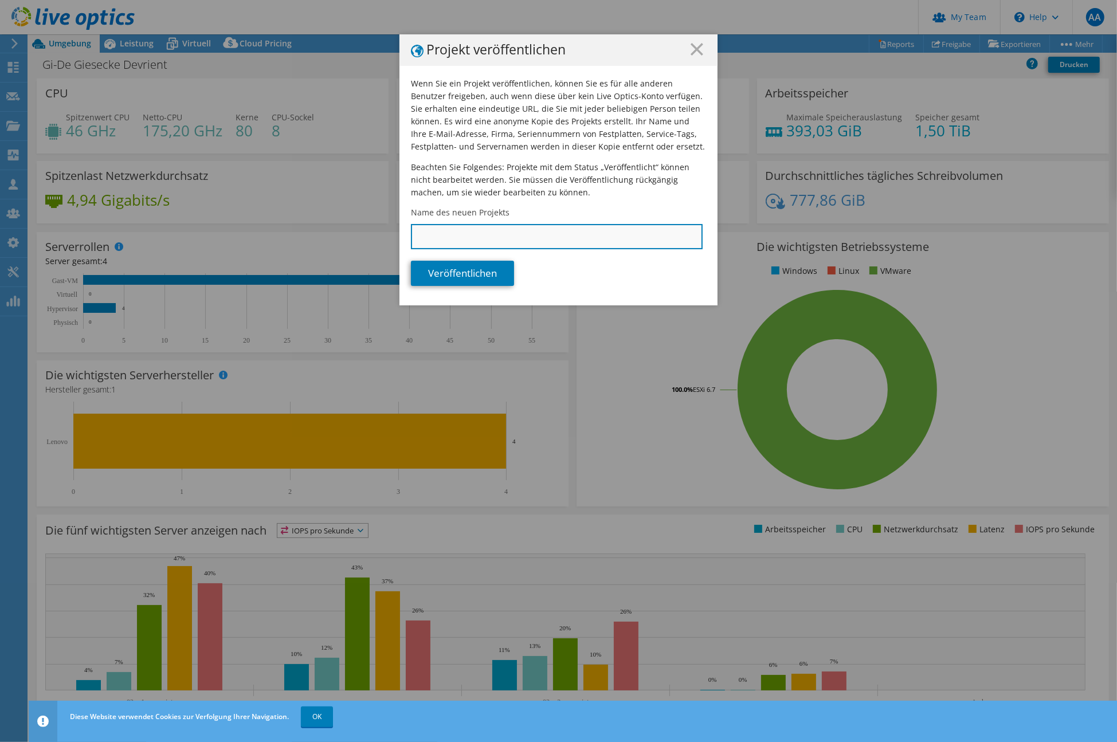
paste input "Gi-De Giesecke Devrient"
type input "Gi-De Giesecke Devrient Druckvorstufe Refresh"
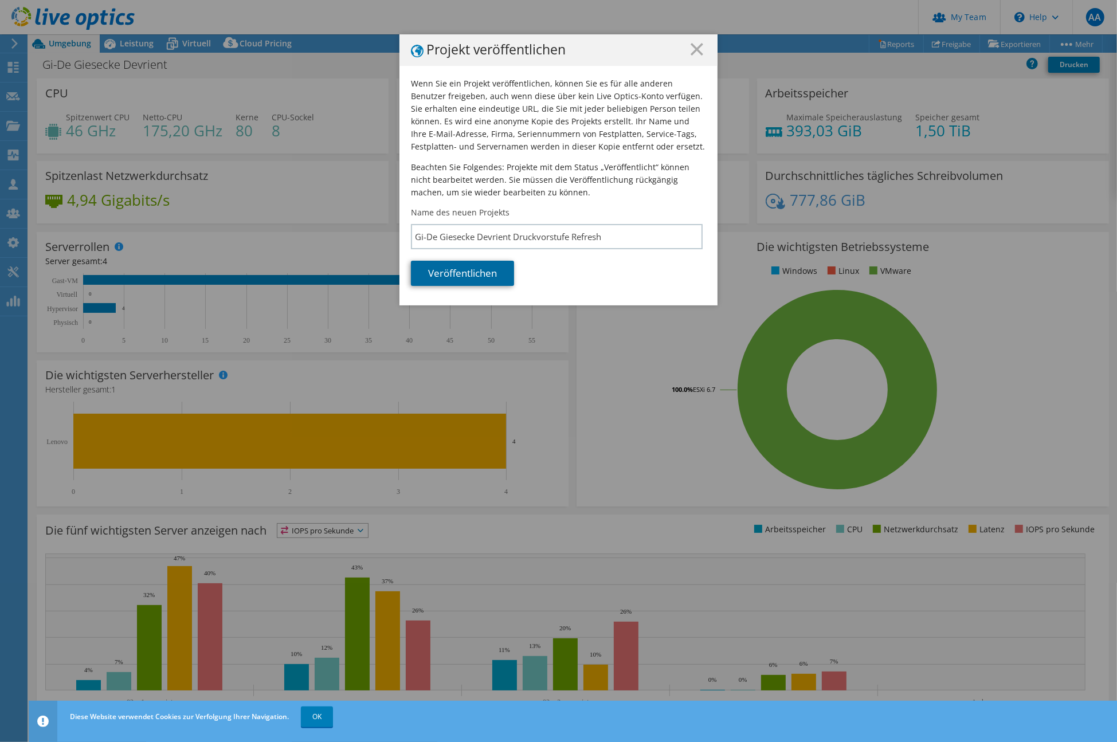
click at [476, 275] on link "Veröffentlichen" at bounding box center [462, 273] width 103 height 25
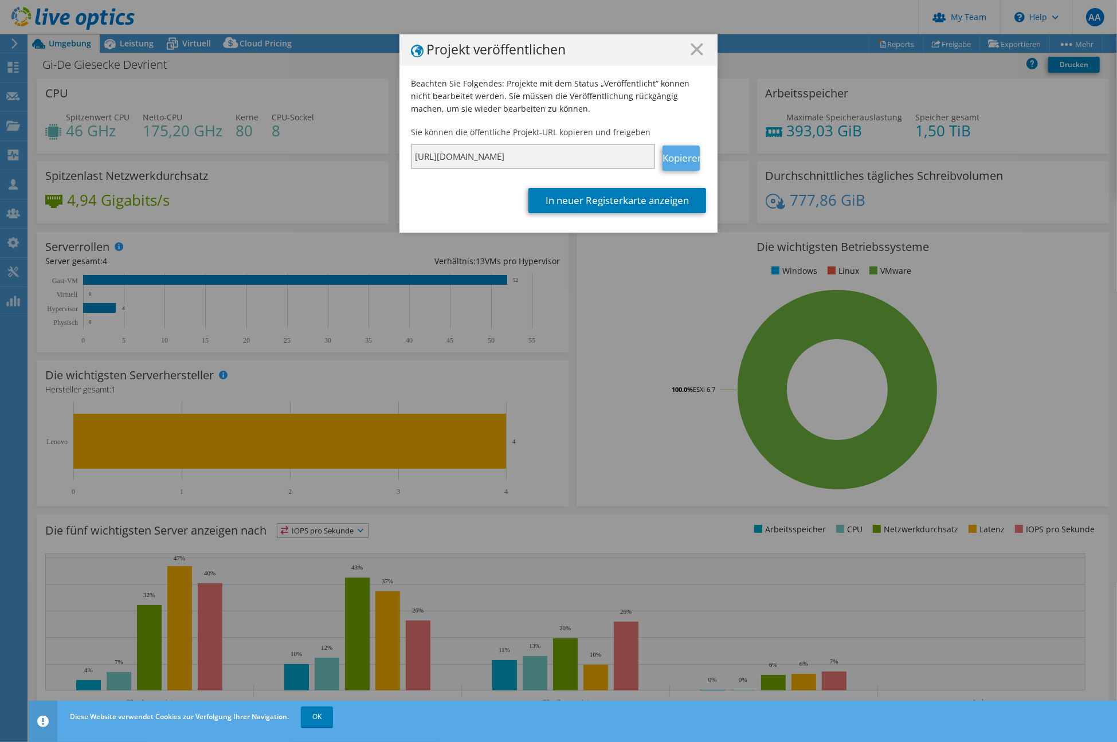
click at [685, 155] on link "Kopieren" at bounding box center [681, 158] width 37 height 25
drag, startPoint x: 685, startPoint y: 155, endPoint x: 649, endPoint y: 201, distance: 59.2
click at [649, 201] on link "In neuer Registerkarte anzeigen" at bounding box center [617, 200] width 178 height 25
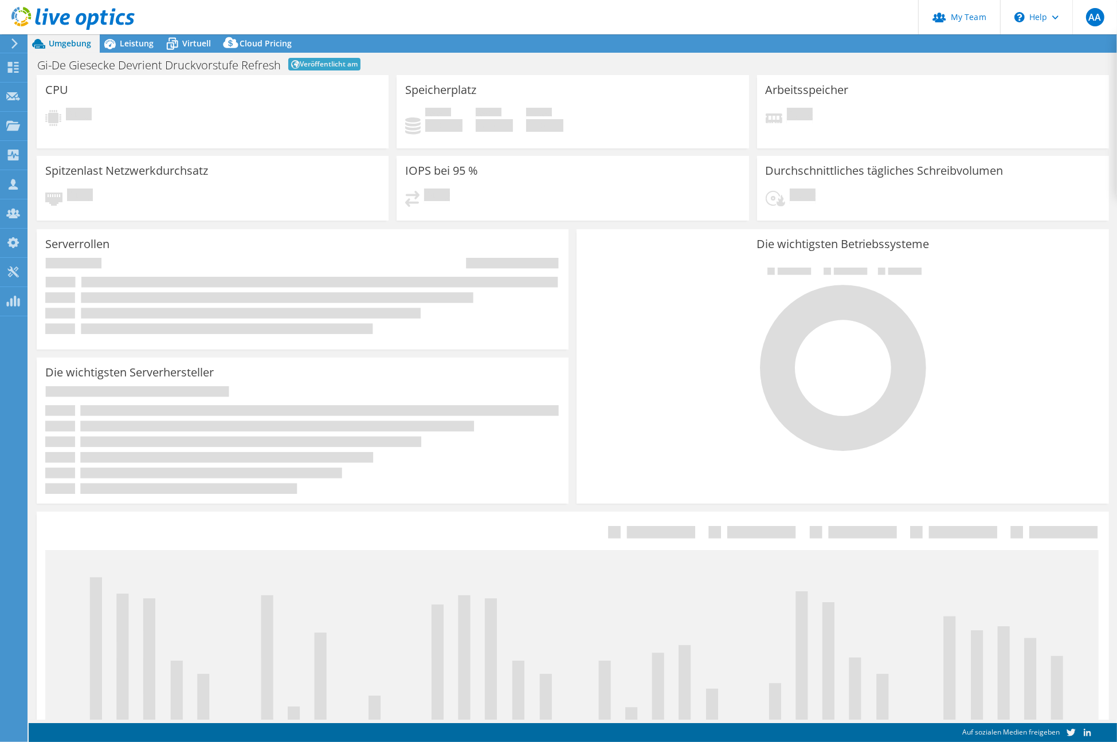
select select "USD"
